Goal: Find specific page/section: Find specific page/section

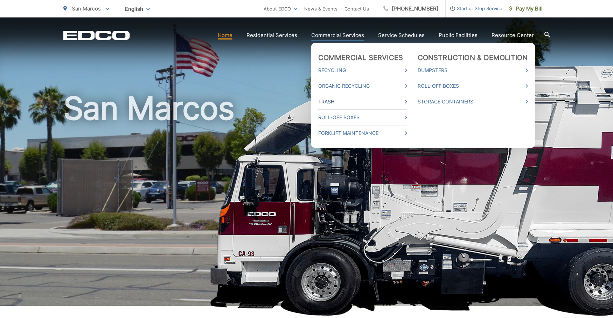
click at [353, 101] on link "Trash" at bounding box center [362, 102] width 89 height 8
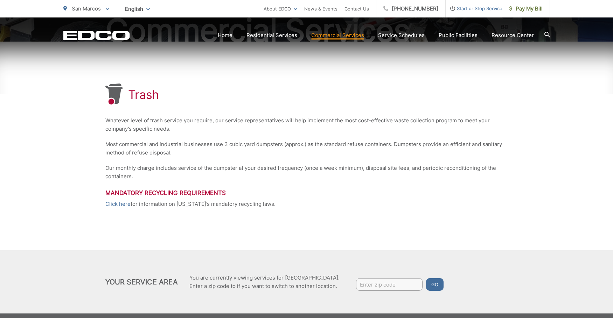
scroll to position [105, 0]
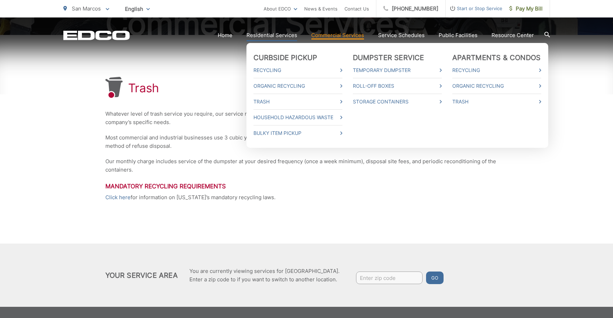
click at [277, 34] on link "Residential Services" at bounding box center [271, 35] width 51 height 8
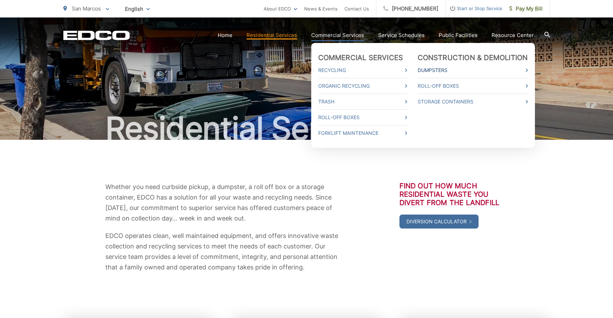
click at [447, 69] on link "Dumpsters" at bounding box center [473, 70] width 110 height 8
